Goal: Transaction & Acquisition: Purchase product/service

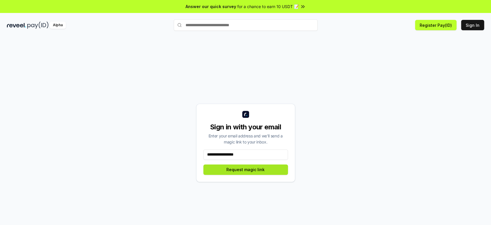
type input "**********"
click at [245, 170] on button "Request magic link" at bounding box center [245, 169] width 85 height 10
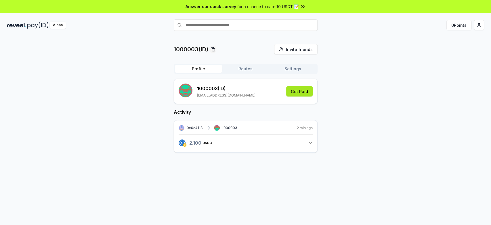
click at [302, 87] on button "Get Paid" at bounding box center [299, 91] width 26 height 10
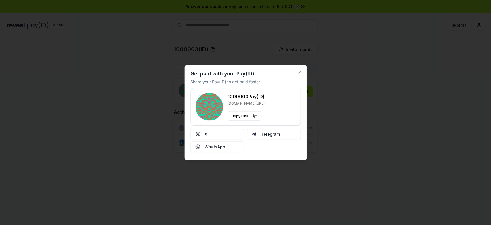
click at [362, 106] on div at bounding box center [245, 112] width 491 height 225
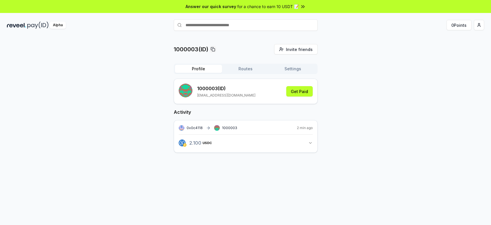
click at [207, 25] on input "text" at bounding box center [246, 25] width 144 height 12
click at [375, 75] on div "1000003(ID) Invite friends Invite Profile Routes Settings 1000003 (ID) [EMAIL_A…" at bounding box center [245, 103] width 477 height 118
click at [248, 68] on button "Routes" at bounding box center [245, 69] width 47 height 8
click at [202, 68] on button "Profile" at bounding box center [198, 69] width 47 height 8
click at [311, 145] on button "2.100 USDC 2.1 USDC" at bounding box center [246, 143] width 134 height 10
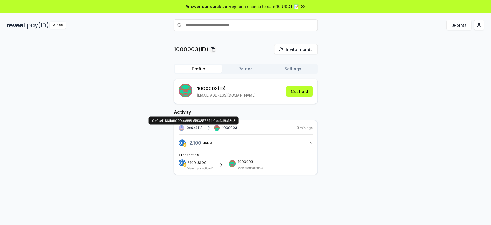
click at [193, 126] on span "0x0c4118" at bounding box center [195, 127] width 16 height 4
drag, startPoint x: 153, startPoint y: 119, endPoint x: 211, endPoint y: 120, distance: 57.6
click at [217, 120] on span "0x0c41188b9f020eb668a56085729fb0bc3d6c18e3" at bounding box center [193, 120] width 83 height 5
click at [190, 120] on span "0x0c41188b9f020eb668a56085729fb0bc3d6c18e3" at bounding box center [193, 120] width 83 height 5
drag, startPoint x: 152, startPoint y: 121, endPoint x: 237, endPoint y: 120, distance: 85.5
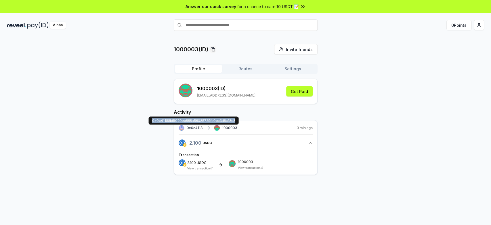
click at [237, 120] on div "0x0c41188b9f020eb668a56085729fb0bc3d6c18e3 0x0c41188b9f020eb668a56085729fb0bc3d…" at bounding box center [194, 120] width 90 height 8
click at [196, 126] on span "0x0c4118" at bounding box center [195, 127] width 16 height 4
drag, startPoint x: 152, startPoint y: 119, endPoint x: 236, endPoint y: 118, distance: 83.5
click at [235, 118] on span "0x0c41188b9f020eb668a56085729fb0bc3d6c18e3" at bounding box center [193, 120] width 83 height 5
copy span "0x0c41188b9f020eb668a56085729fb0bc3d6c18e3"
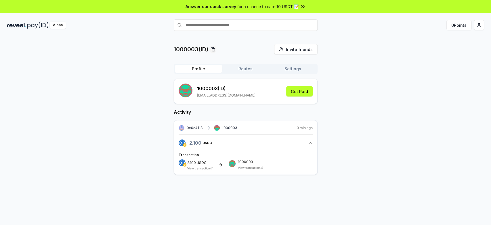
click at [212, 24] on input "text" at bounding box center [246, 25] width 144 height 12
paste input "**********"
type input "**********"
click at [308, 24] on icon at bounding box center [309, 24] width 3 height 3
click at [246, 67] on button "Routes" at bounding box center [245, 69] width 47 height 8
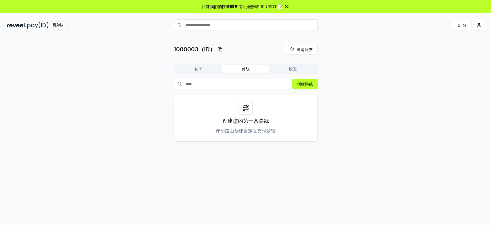
click at [292, 68] on font "设置" at bounding box center [293, 68] width 8 height 5
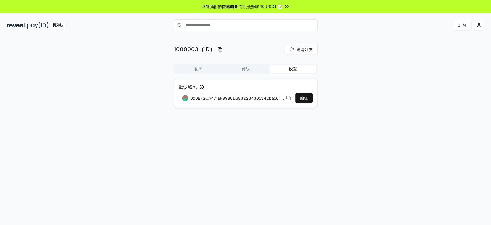
click at [249, 97] on font "0x0B72CA471EFB980D6832234305342ba5613efDd5" at bounding box center [243, 98] width 104 height 5
drag, startPoint x: 199, startPoint y: 97, endPoint x: 274, endPoint y: 100, distance: 74.9
click at [294, 98] on div "编辑 0x0B72CA471EFB980D6832234305342ba5613efDd5" at bounding box center [246, 98] width 134 height 10
click at [249, 99] on font "0x0B72CA471EFB980D6832234305342ba5613efDd5" at bounding box center [243, 98] width 104 height 5
click at [264, 97] on font "0x0B72CA471EFB980D6832234305342ba5613efDd5" at bounding box center [243, 98] width 104 height 5
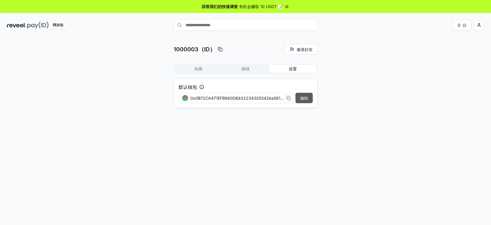
click at [304, 100] on font "编辑" at bounding box center [304, 98] width 8 height 5
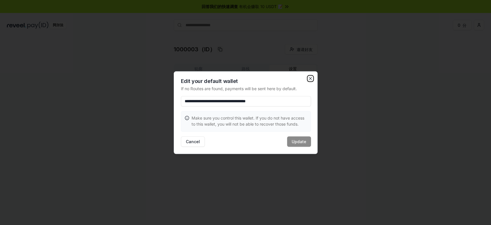
click at [311, 77] on icon "button" at bounding box center [310, 78] width 5 height 5
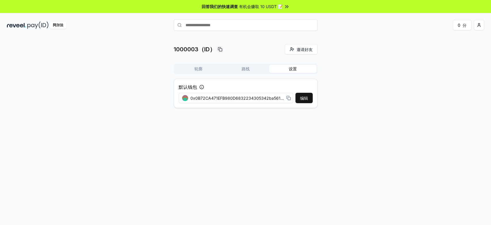
click at [363, 109] on div "1000003（ID） 邀请好友 邀请 轮廓 路线 设置 默认钱包 编辑 0x0B72CA471EFB980D6832234305342ba5613efDd5" at bounding box center [245, 78] width 477 height 68
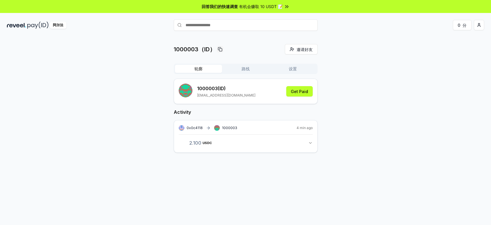
click at [196, 71] on font "轮廓" at bounding box center [199, 68] width 8 height 5
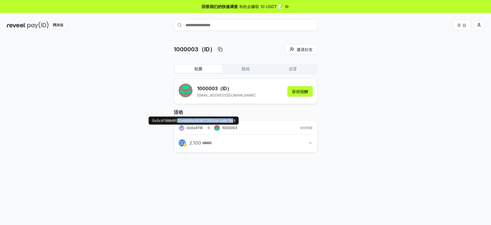
drag, startPoint x: 235, startPoint y: 121, endPoint x: 176, endPoint y: 120, distance: 58.4
click at [176, 120] on font "0x0c41188b9f020eb668a56085729fb0bc3d6c18e3" at bounding box center [193, 120] width 83 height 4
click at [288, 150] on div "0x0c4118 1000003 4分钟前 2.100 USDC 2.1 USDC" at bounding box center [246, 136] width 144 height 33
click at [228, 144] on button "2.100 USDC 2.1 USDC" at bounding box center [246, 143] width 134 height 10
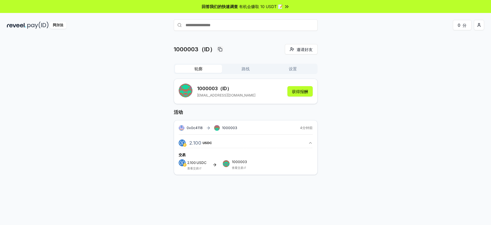
click at [192, 166] on font "查看交易" at bounding box center [193, 167] width 12 height 3
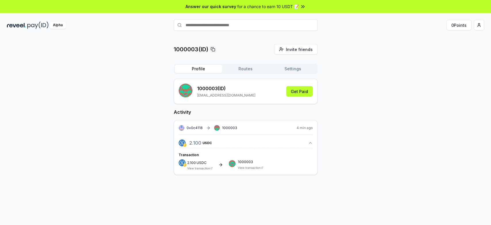
click at [380, 112] on div "1000003(ID) Invite friends Invite Profile Routes Settings 1000003 (ID) [EMAIL_A…" at bounding box center [245, 114] width 477 height 140
click at [217, 24] on input "text" at bounding box center [246, 25] width 144 height 12
paste input "**********"
type input "**********"
drag, startPoint x: 150, startPoint y: 22, endPoint x: 146, endPoint y: 22, distance: 4.3
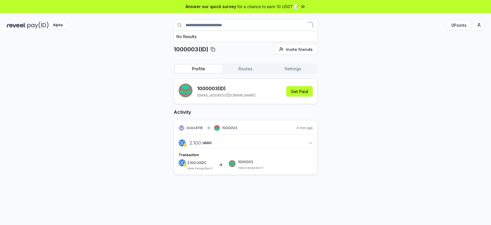
click at [147, 22] on div "**********" at bounding box center [245, 25] width 491 height 15
drag, startPoint x: 380, startPoint y: 105, endPoint x: 377, endPoint y: 107, distance: 3.0
click at [380, 105] on div "1000003(ID) Invite friends Invite Profile Routes Settings 1000003 (ID) [EMAIL_A…" at bounding box center [245, 114] width 477 height 140
click at [258, 142] on button "2.100 USDC 2.1 USDC" at bounding box center [246, 143] width 134 height 10
click at [200, 144] on span "2.1 USDC" at bounding box center [200, 142] width 22 height 5
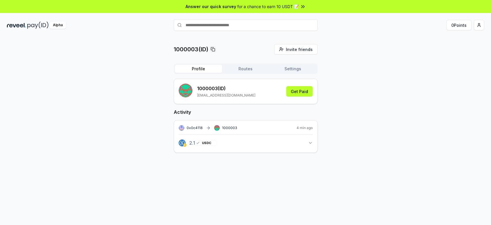
click at [191, 143] on span "2.1 USDC" at bounding box center [200, 142] width 22 height 5
click at [247, 70] on button "Routes" at bounding box center [245, 69] width 47 height 8
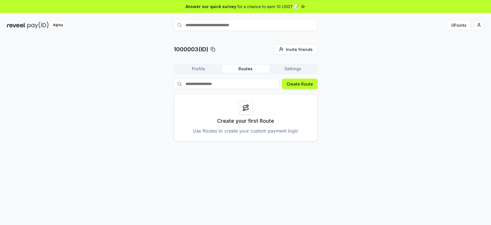
click at [289, 69] on button "Settings" at bounding box center [292, 69] width 47 height 8
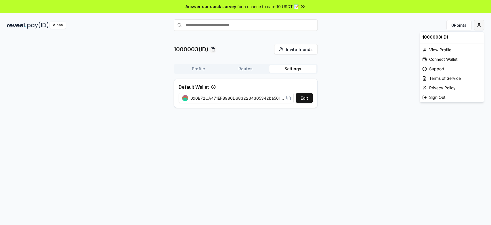
click at [481, 27] on html "Answer our quick survey for a chance to earn 10 USDT 📝 Alpha 0 Points 1000003(I…" at bounding box center [245, 112] width 491 height 225
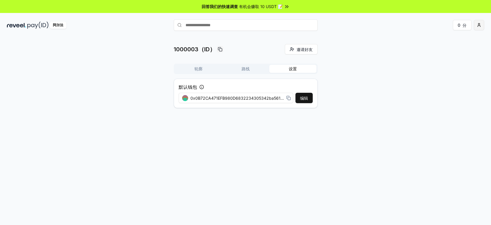
click at [481, 28] on html "回答我们的快速调查 有机会赚取 10 USDT 📝 阿尔法 0 分 1000003（ID） 邀请好友 邀请 轮廓 路线 设置 默认钱包 编辑 0x0B72CA…" at bounding box center [245, 112] width 491 height 225
click at [443, 60] on font "连接钱包" at bounding box center [437, 59] width 16 height 5
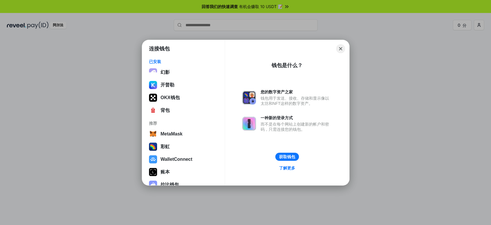
click at [339, 47] on button "Close" at bounding box center [340, 48] width 9 height 9
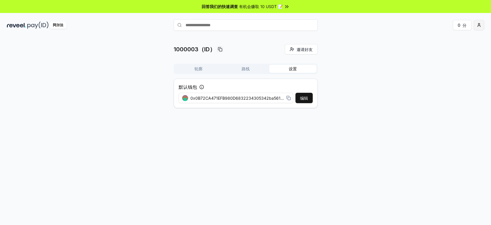
click at [481, 25] on html "回答我们的快速调查 有机会赚取 10 USDT 📝 阿尔法 0 分 1000003（ID） 邀请好友 邀请 轮廓 路线 设置 默认钱包 编辑 0x0B72CA…" at bounding box center [245, 112] width 491 height 225
click at [196, 68] on html "回答我们的快速调查 有机会赚取 10 USDT 📝 阿尔法 0 分 1000003（ID） 邀请好友 邀请 轮廓 路线 设置 默认钱包 编辑 0x0B72CA…" at bounding box center [245, 112] width 491 height 225
click at [196, 68] on font "轮廓" at bounding box center [199, 68] width 8 height 5
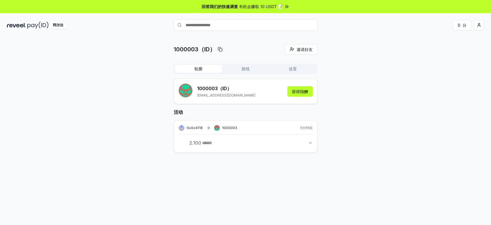
click at [310, 141] on icon "button" at bounding box center [310, 142] width 5 height 5
click at [253, 66] on button "路线" at bounding box center [245, 69] width 47 height 8
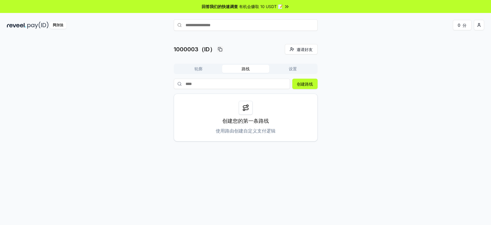
click at [292, 66] on font "设置" at bounding box center [293, 68] width 8 height 5
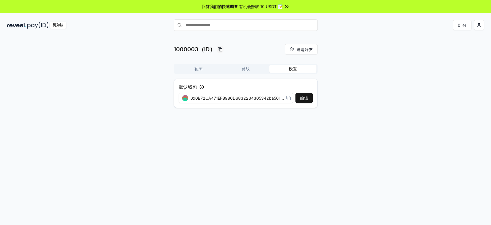
click at [205, 70] on button "轮廓" at bounding box center [198, 69] width 47 height 8
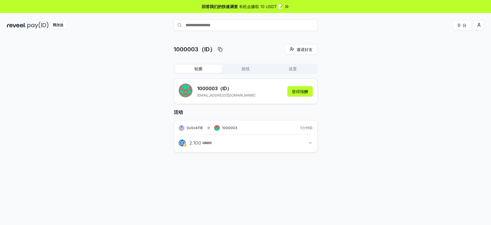
click at [250, 22] on input "text" at bounding box center [246, 25] width 144 height 12
click at [191, 27] on input "text" at bounding box center [246, 25] width 144 height 12
click at [217, 25] on input "text" at bounding box center [246, 25] width 144 height 12
click at [226, 25] on input "text" at bounding box center [246, 25] width 144 height 12
click at [212, 23] on input "text" at bounding box center [246, 25] width 144 height 12
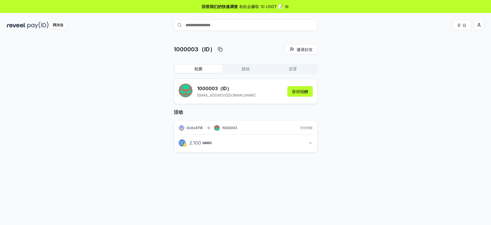
drag, startPoint x: 249, startPoint y: 65, endPoint x: 246, endPoint y: 66, distance: 3.2
click at [249, 65] on button "路线" at bounding box center [245, 69] width 47 height 8
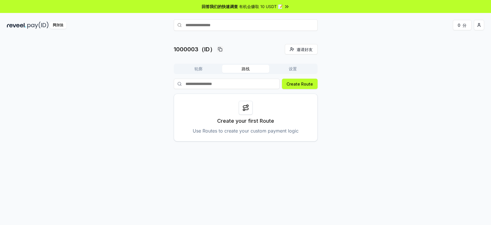
click at [201, 70] on font "轮廓" at bounding box center [199, 68] width 8 height 5
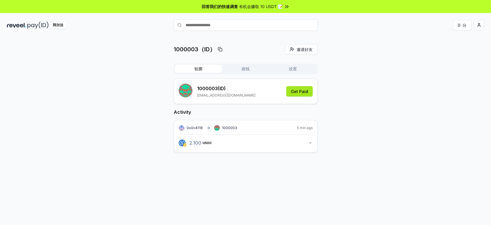
click at [299, 92] on button "Get Paid" at bounding box center [299, 91] width 26 height 10
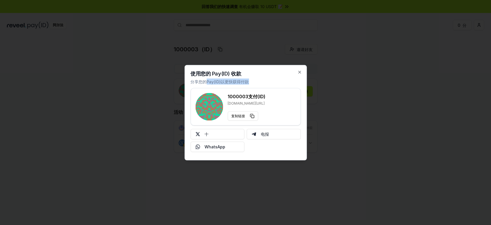
drag, startPoint x: 230, startPoint y: 81, endPoint x: 254, endPoint y: 82, distance: 24.2
click at [253, 82] on div "使用您的 Pay(ID) 收款 分享您的Pay(ID)以更快获得付款 1000003 支付(ID) [DOMAIN_NAME][URL] 复制链接 十 电报 …" at bounding box center [245, 112] width 122 height 95
click at [260, 81] on div "使用您的 Pay(ID) 收款 分享您的Pay(ID)以更快获得付款 1000003 支付(ID) [DOMAIN_NAME][URL] 复制链接 十 电报 …" at bounding box center [245, 112] width 122 height 95
click at [298, 71] on icon "button" at bounding box center [299, 72] width 5 height 5
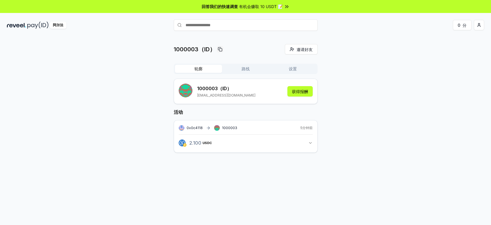
click at [238, 24] on input "text" at bounding box center [246, 25] width 144 height 12
type input "***"
click at [311, 37] on font "支付" at bounding box center [309, 36] width 7 height 4
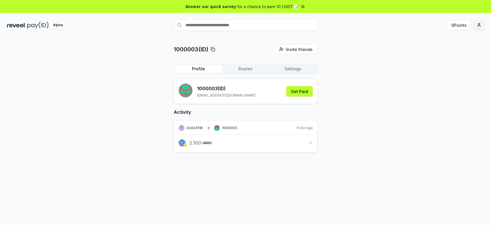
click at [482, 26] on html "Answer our quick survey for a chance to earn 10 USDT 📝 Alpha 0 Points 1000003(I…" at bounding box center [245, 112] width 491 height 225
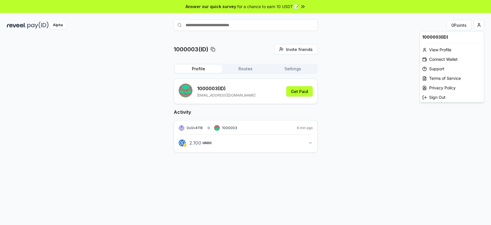
click at [368, 103] on html "Answer our quick survey for a chance to earn 10 USDT 📝 Alpha 0 Points 1000003(I…" at bounding box center [245, 112] width 491 height 225
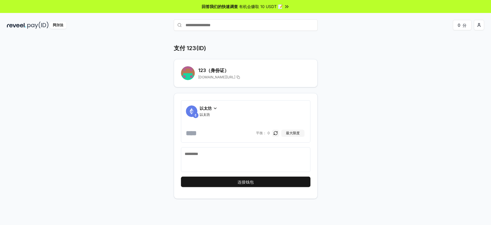
click at [204, 110] on span "以太坊" at bounding box center [206, 108] width 12 height 6
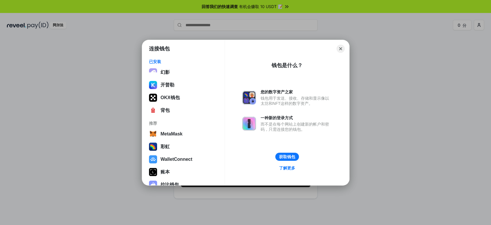
click at [392, 105] on div "连接钱包 已安装 幻影 开普勒 OKX钱包 背包 推荐 MetaMask 彩虹 WalletConnect 账本 拉比钱包 Coinbase钱包 银色 Clo…" at bounding box center [245, 112] width 606 height 340
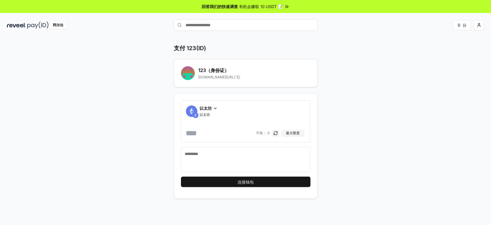
click at [386, 94] on div "支付 123(ID) 123 （身份证） reveel.id/pay/123 以太坊 以太坊 平衡： 0 最大限度 连接钱包" at bounding box center [245, 121] width 345 height 155
click at [214, 107] on icon at bounding box center [215, 108] width 5 height 5
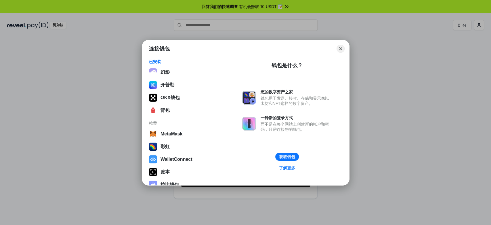
click at [81, 45] on div "连接钱包 已安装 幻影 开普勒 OKX钱包 背包 推荐 MetaMask 彩虹 WalletConnect 账本 拉比钱包 Coinbase钱包 银色 Clo…" at bounding box center [245, 112] width 606 height 340
click at [81, 45] on div "支付 123(ID) 123 （身份证） reveel.id/pay/123 以太坊 以太坊 平衡： 0 最大限度" at bounding box center [245, 121] width 345 height 155
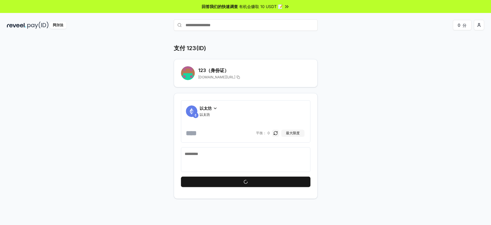
click at [143, 88] on div "支付 123(ID) 123 （身份证） reveel.id/pay/123 以太坊 以太坊 平衡： 0 最大限度" at bounding box center [245, 121] width 345 height 155
